Goal: Task Accomplishment & Management: Complete application form

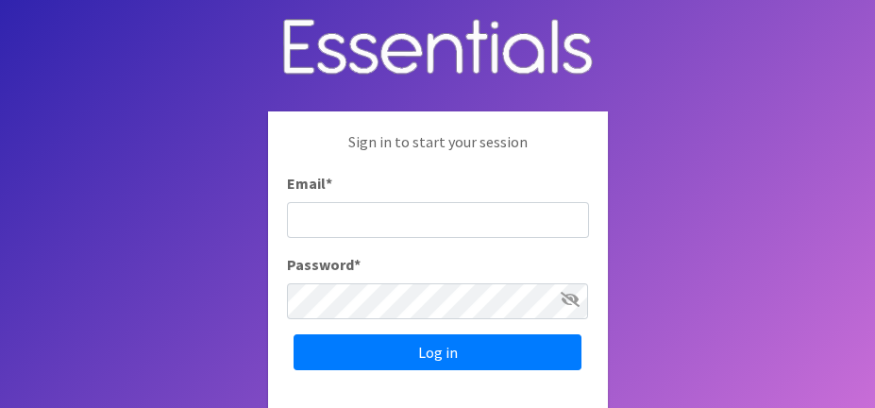
click at [429, 223] on input "Email *" at bounding box center [438, 220] width 302 height 36
type input "[PERSON_NAME][EMAIL_ADDRESS][PERSON_NAME][DOMAIN_NAME]"
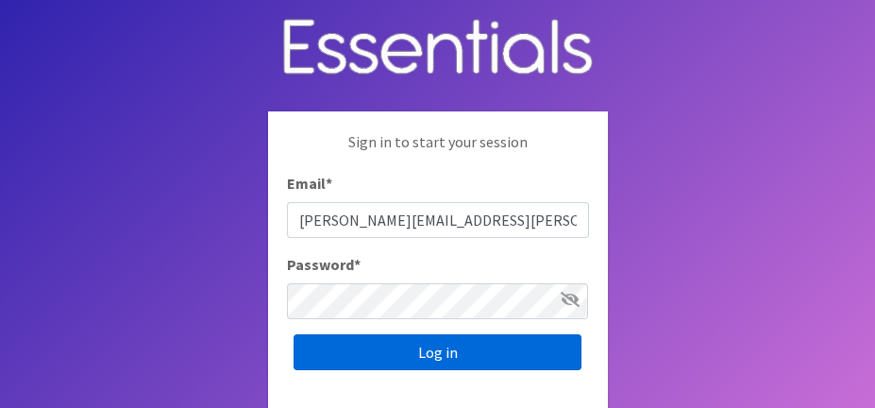
click at [423, 341] on input "Log in" at bounding box center [438, 352] width 288 height 36
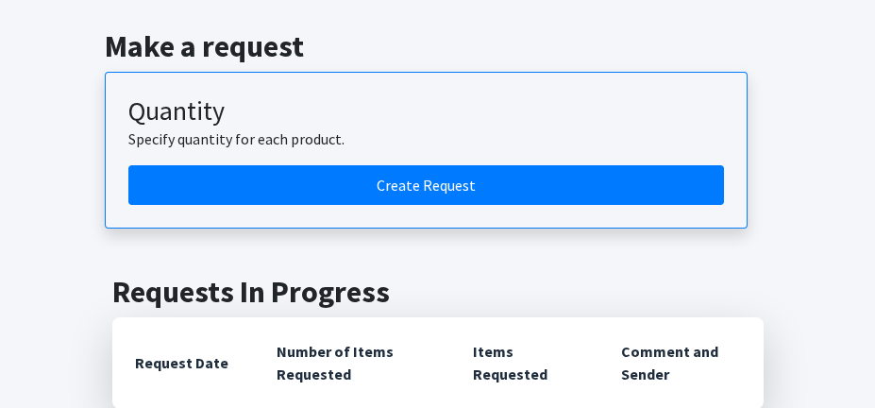
scroll to position [227, 0]
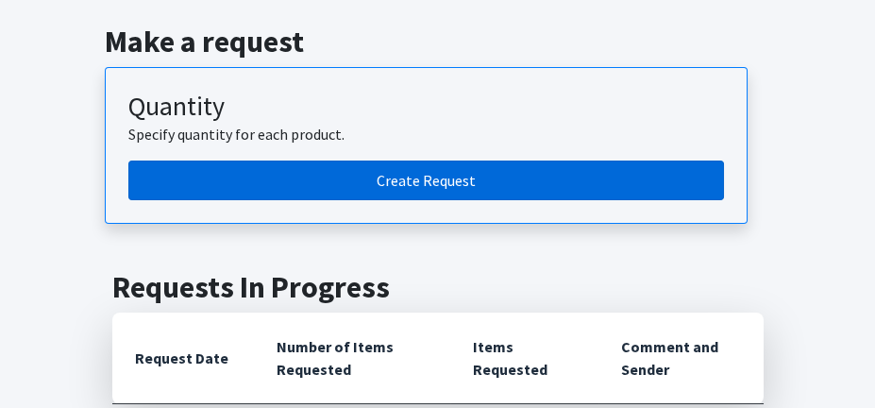
click at [425, 187] on link "Create Request" at bounding box center [426, 180] width 596 height 40
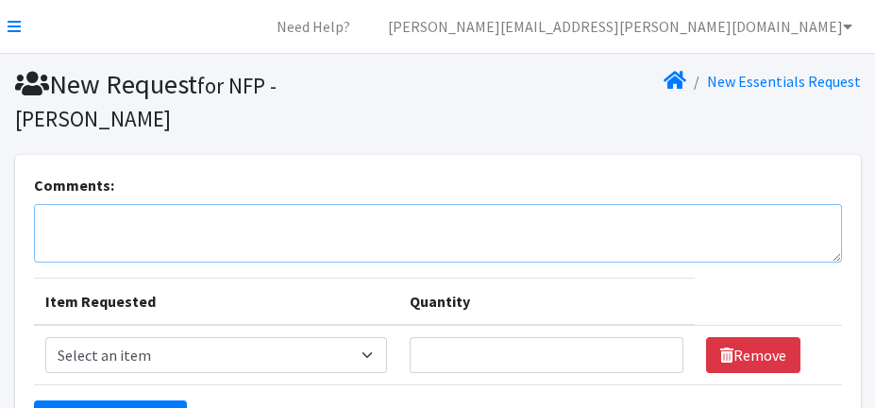
click at [235, 228] on textarea "Comments:" at bounding box center [438, 233] width 808 height 59
type textarea "k"
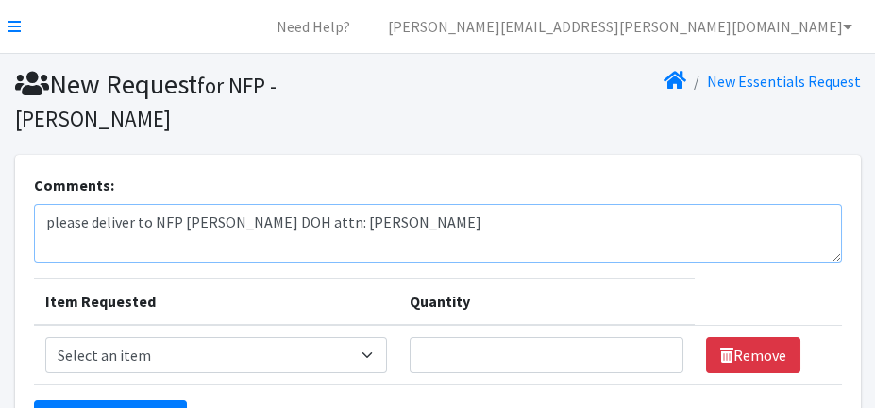
type textarea "please deliver to NFP Collier DOH attn: Melissa Triana"
click at [371, 358] on select "Select an item Baby Food Blood Pressure Cuff Children's Disposable Underwear L/…" at bounding box center [216, 355] width 342 height 36
select select "15084"
click at [45, 337] on select "Select an item Baby Food Blood Pressure Cuff Children's Disposable Underwear L/…" at bounding box center [216, 355] width 342 height 36
click at [620, 357] on input "Quantity" at bounding box center [547, 355] width 275 height 36
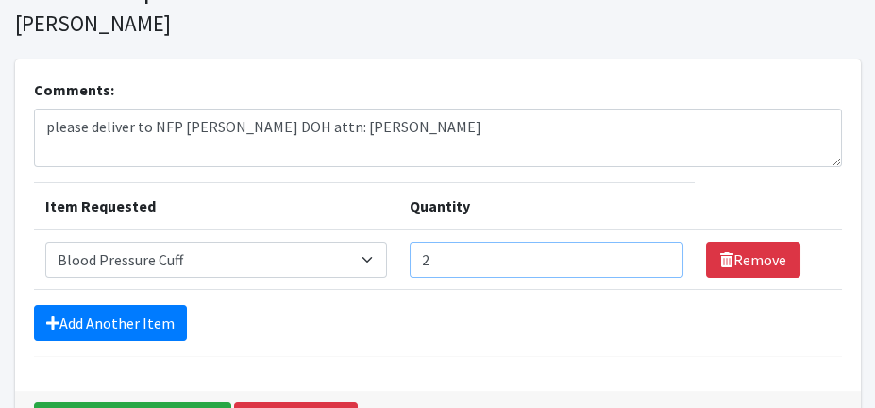
scroll to position [113, 0]
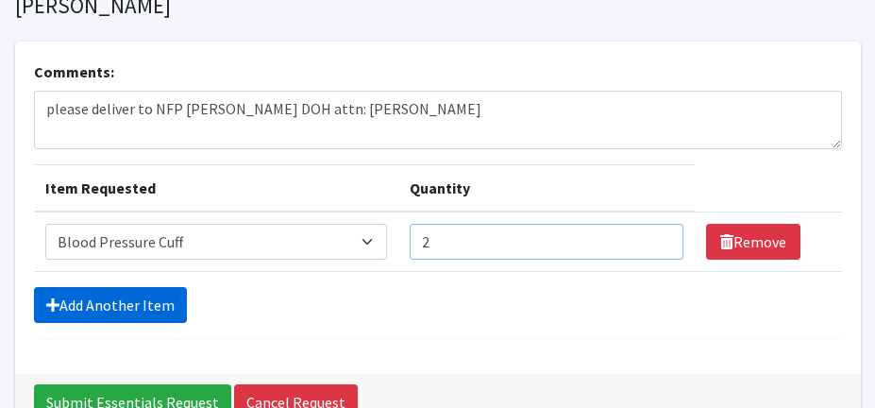
type input "2"
click at [87, 302] on link "Add Another Item" at bounding box center [110, 305] width 153 height 36
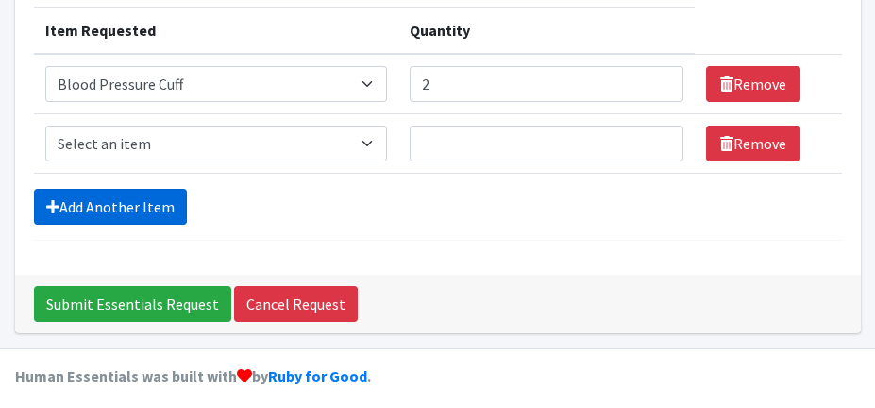
scroll to position [281, 0]
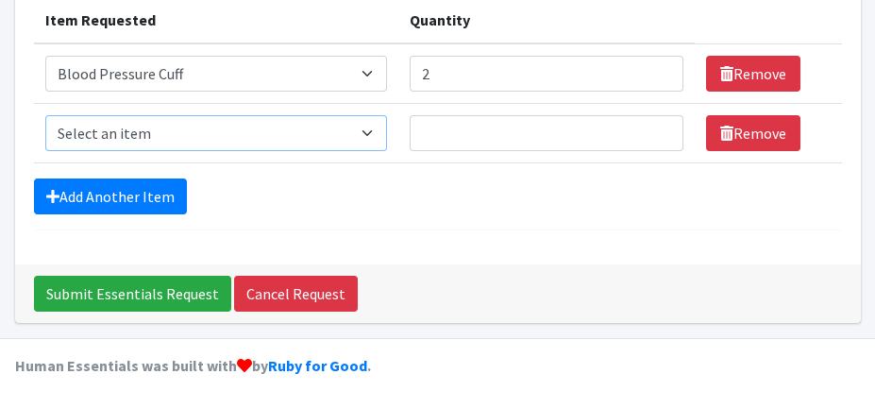
click at [369, 135] on select "Select an item Baby Food Blood Pressure Cuff Children's Disposable Underwear L/…" at bounding box center [216, 133] width 342 height 36
select select "13740"
click at [45, 115] on select "Select an item Baby Food Blood Pressure Cuff Children's Disposable Underwear L/…" at bounding box center [216, 133] width 342 height 36
click at [520, 137] on input "Quantity" at bounding box center [547, 133] width 275 height 36
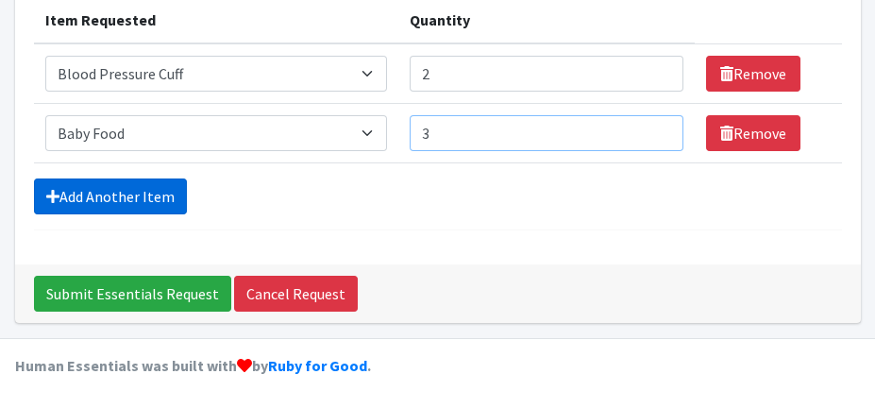
type input "3"
click at [119, 193] on link "Add Another Item" at bounding box center [110, 196] width 153 height 36
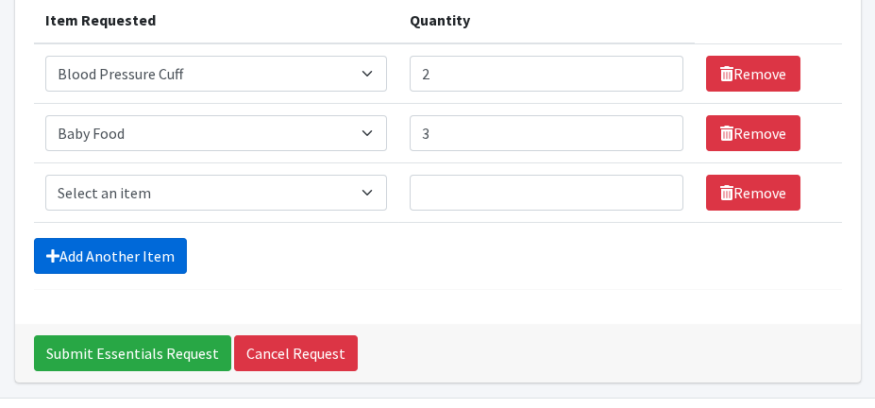
scroll to position [341, 0]
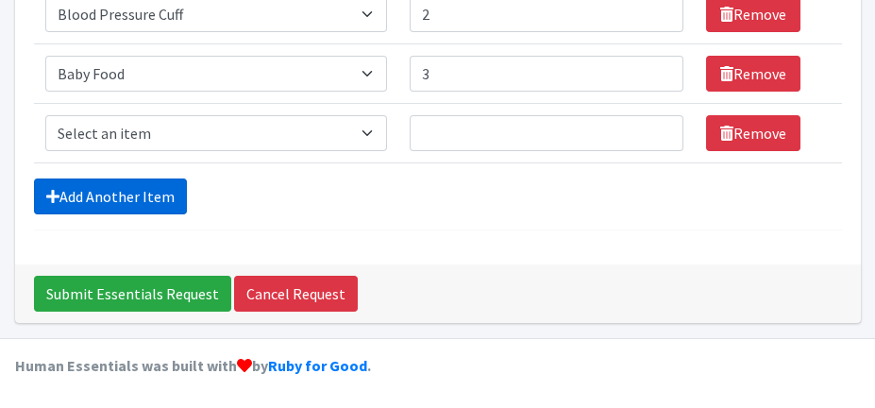
click at [91, 194] on link "Add Another Item" at bounding box center [110, 196] width 153 height 36
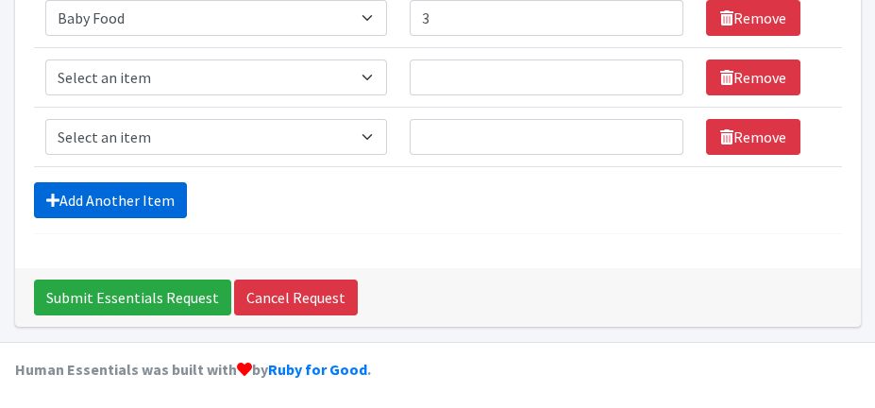
scroll to position [400, 0]
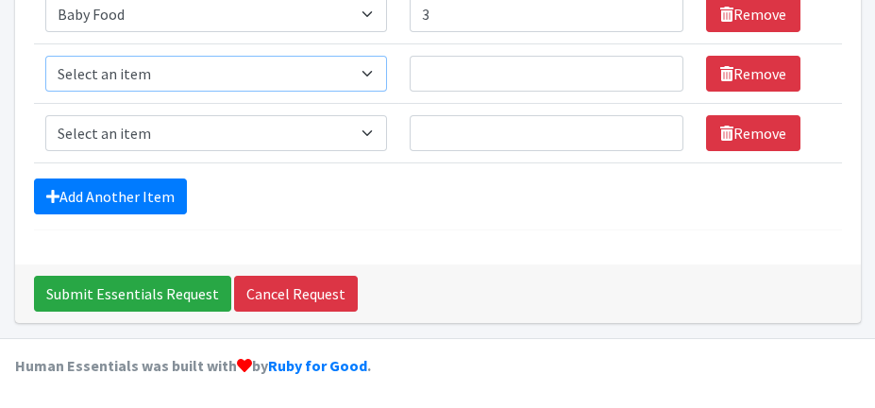
click at [368, 76] on select "Select an item Baby Food Blood Pressure Cuff Children's Disposable Underwear L/…" at bounding box center [216, 74] width 342 height 36
select select "12328"
click at [45, 56] on select "Select an item Baby Food Blood Pressure Cuff Children's Disposable Underwear L/…" at bounding box center [216, 74] width 342 height 36
click at [658, 68] on input "1" at bounding box center [547, 74] width 275 height 36
type input "1"
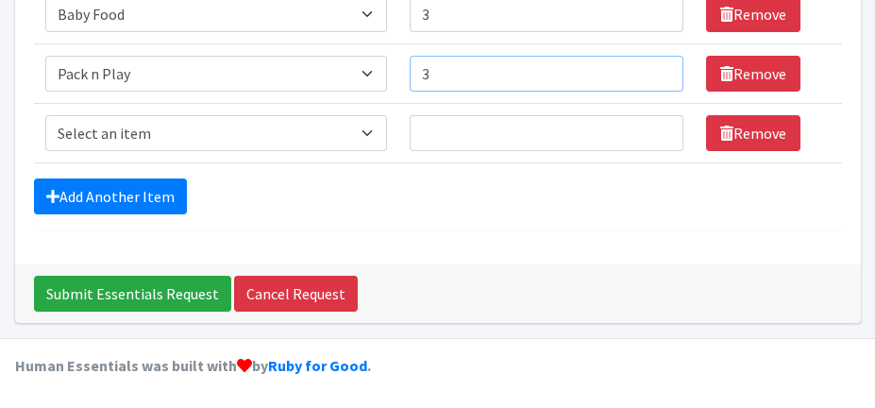
type input "3"
click at [370, 133] on select "Select an item Baby Food Blood Pressure Cuff Children's Disposable Underwear L/…" at bounding box center [216, 133] width 342 height 36
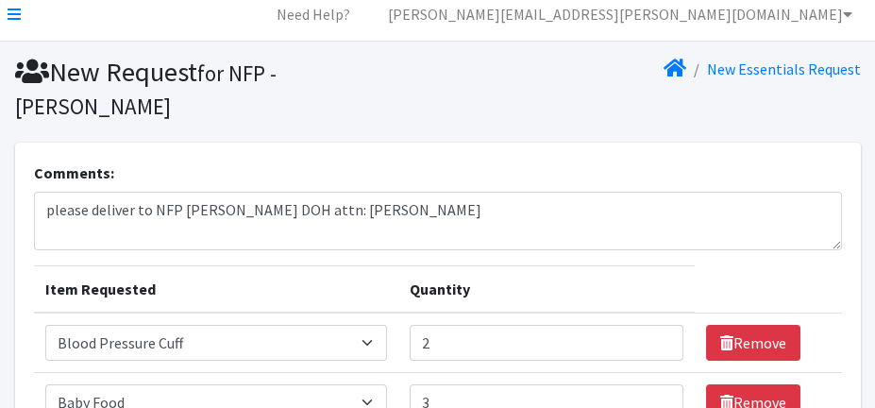
scroll to position [3, 0]
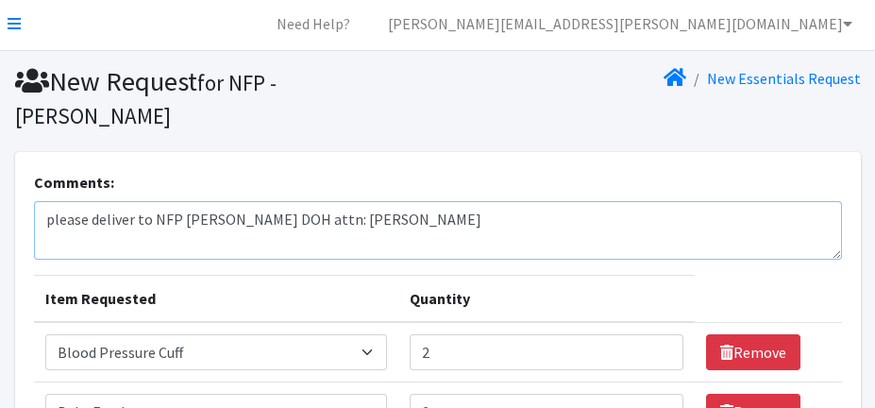
click at [463, 211] on textarea "please deliver to NFP Collier DOH attn: Melissa Triana" at bounding box center [438, 230] width 808 height 59
click at [94, 241] on textarea "please deliver to NFP Collier DOH attn: Melissa Triana include infant carseat" at bounding box center [438, 230] width 808 height 59
click at [189, 240] on textarea "please deliver to NFP Collier DOH attn: Melissa Triana include 2 infant carseat" at bounding box center [438, 230] width 808 height 59
click at [194, 239] on textarea "please deliver to NFP Collier DOH attn: Melissa Triana include 2 infant carseat" at bounding box center [438, 230] width 808 height 59
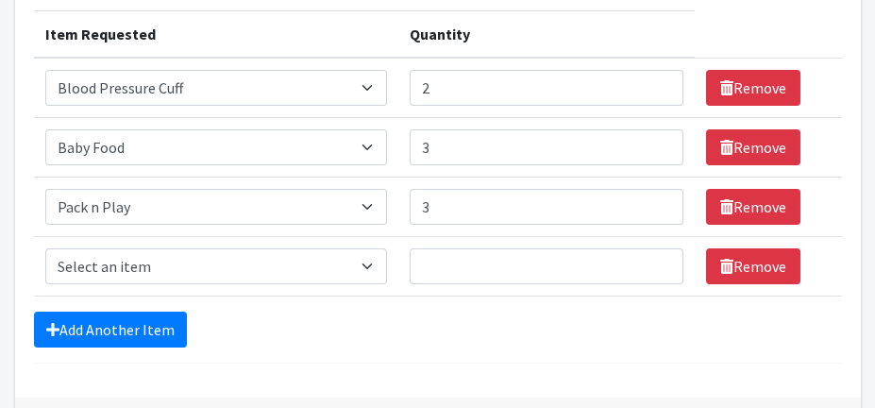
scroll to position [400, 0]
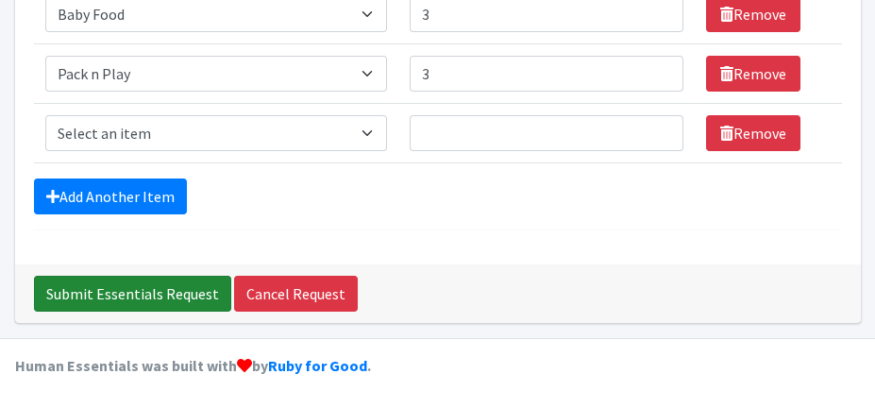
type textarea "please deliver to NFP [PERSON_NAME] DOH attn: [PERSON_NAME] include 2 infant ca…"
click at [117, 292] on input "Submit Essentials Request" at bounding box center [132, 294] width 197 height 36
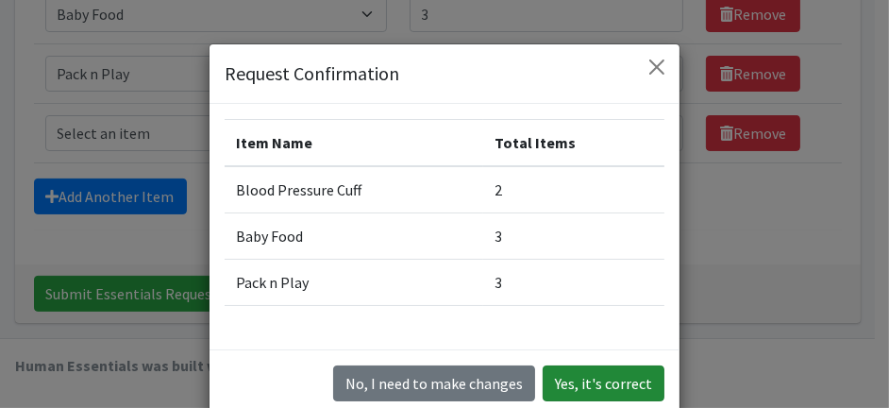
click at [592, 381] on button "Yes, it's correct" at bounding box center [604, 383] width 122 height 36
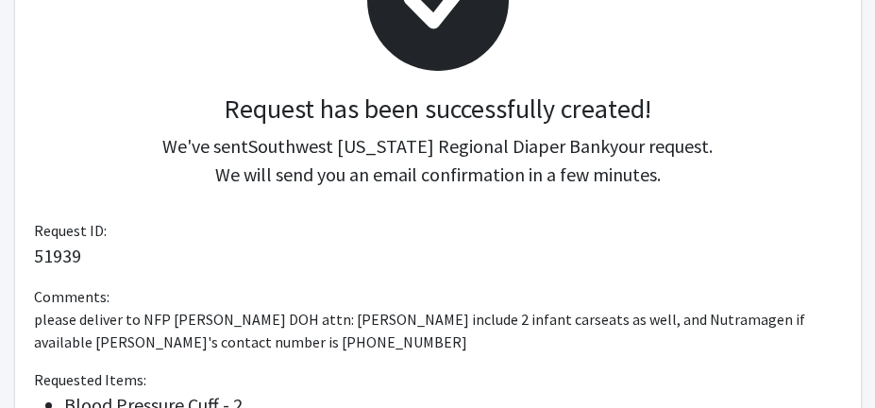
scroll to position [660, 0]
